Goal: Information Seeking & Learning: Learn about a topic

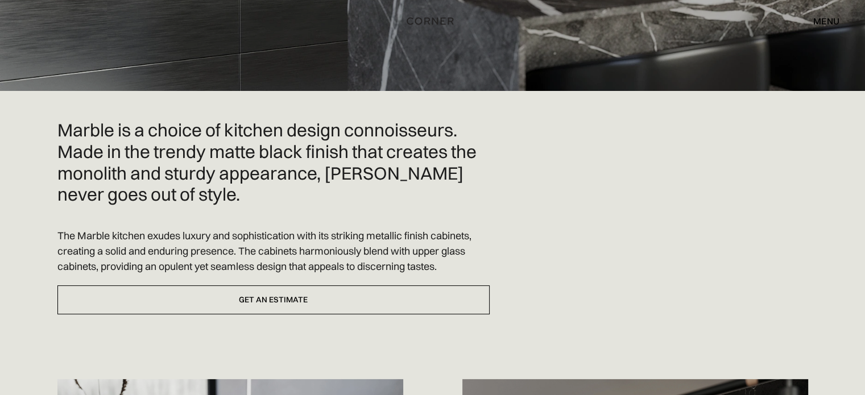
scroll to position [279, 0]
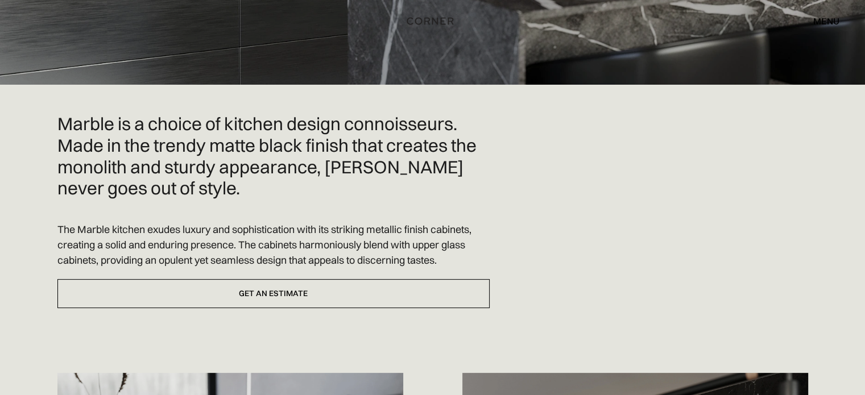
click at [351, 222] on p "The Marble kitchen exudes luxury and sophistication with its striking metallic …" at bounding box center [273, 245] width 432 height 46
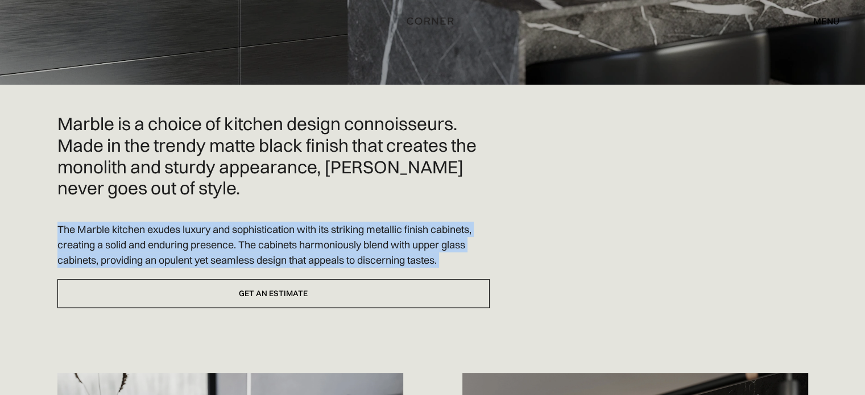
click at [351, 222] on p "The Marble kitchen exudes luxury and sophistication with its striking metallic …" at bounding box center [273, 245] width 432 height 46
copy div "The Marble kitchen exudes luxury and sophistication with its striking metallic …"
